Goal: Transaction & Acquisition: Purchase product/service

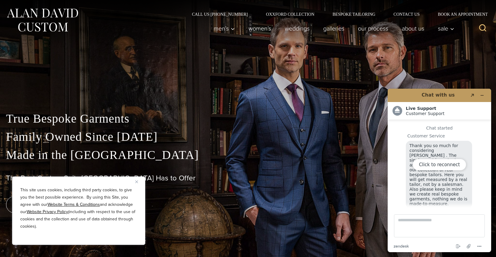
scroll to position [6, 0]
click at [482, 96] on div "Click to reconnect" at bounding box center [439, 170] width 103 height 163
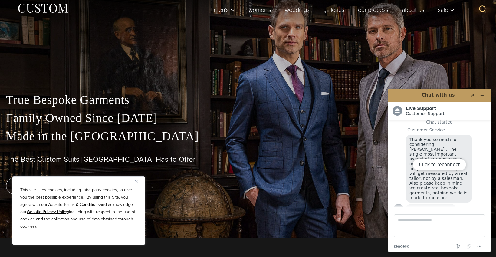
scroll to position [19, 0]
click at [139, 182] on button "Close" at bounding box center [138, 181] width 7 height 7
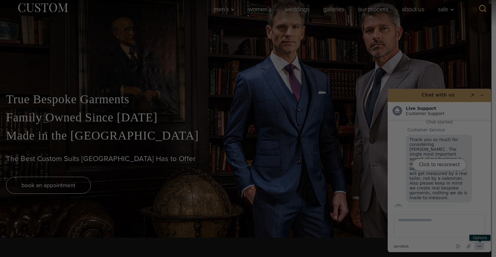
click at [478, 246] on icon "Menu" at bounding box center [479, 246] width 7 height 7
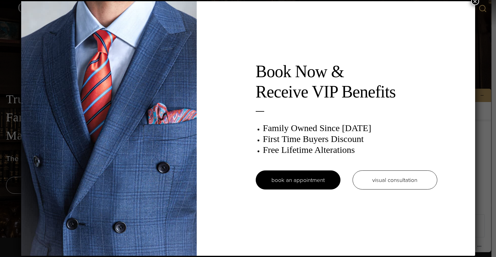
click at [476, 2] on button "×" at bounding box center [475, 1] width 8 height 8
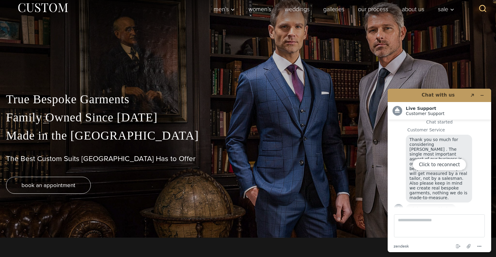
click at [439, 94] on div "Click to reconnect" at bounding box center [439, 170] width 103 height 163
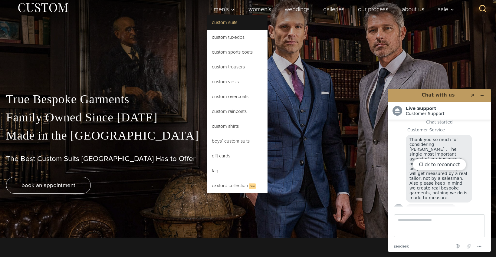
click at [229, 20] on link "Custom Suits" at bounding box center [237, 22] width 61 height 15
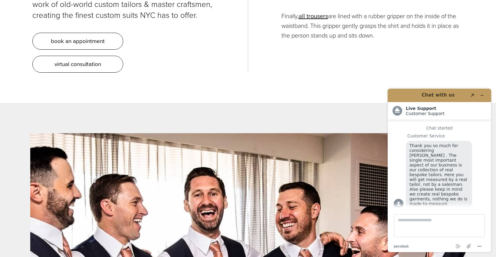
scroll to position [2478, 0]
